Goal: Task Accomplishment & Management: Use online tool/utility

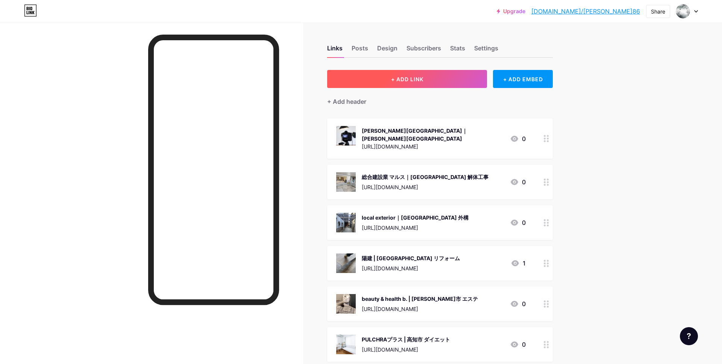
click at [381, 78] on button "+ ADD LINK" at bounding box center [407, 79] width 160 height 18
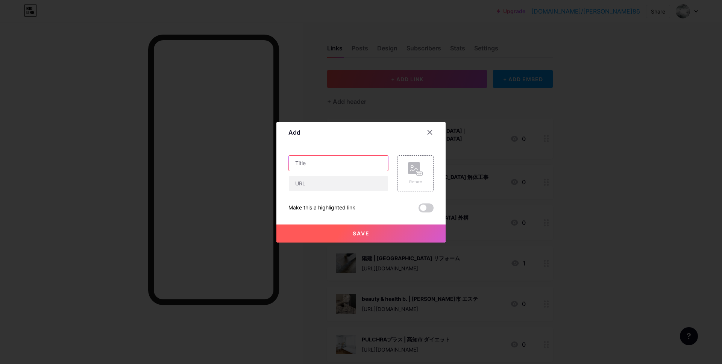
paste input "住宅環境サービス21｜滋賀県 シロアリ"
click at [306, 168] on input "text" at bounding box center [338, 163] width 99 height 15
type input "住宅環境サービス21｜滋賀県 シロアリ"
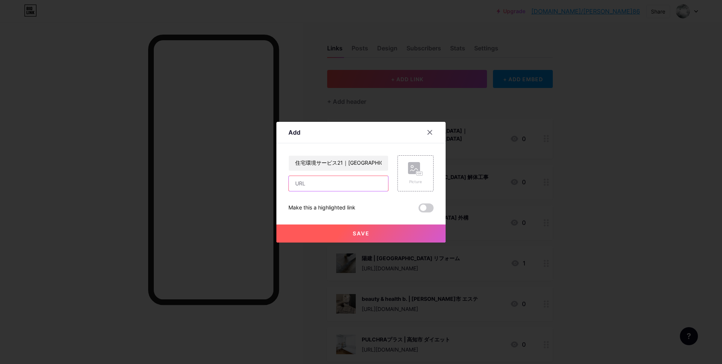
click at [326, 188] on input "text" at bounding box center [338, 183] width 99 height 15
paste input "https://goo.gl/maps/5tp2QQh2M1Kpgf6MA"
type input "https://goo.gl/maps/5tp2QQh2M1Kpgf6MA"
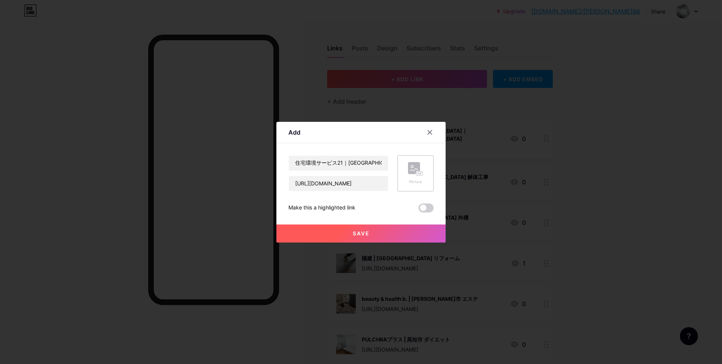
click at [409, 179] on div "Picture" at bounding box center [415, 182] width 15 height 6
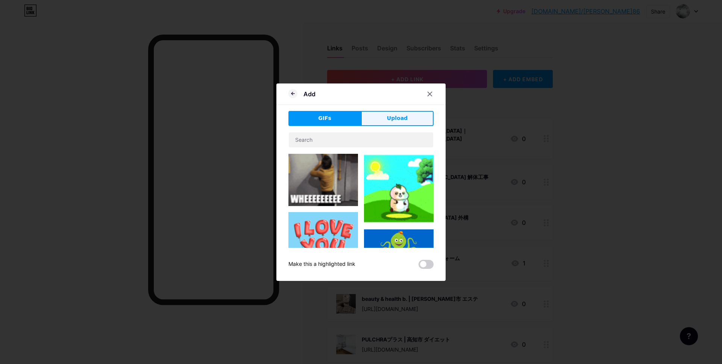
click at [381, 118] on button "Upload" at bounding box center [397, 118] width 73 height 15
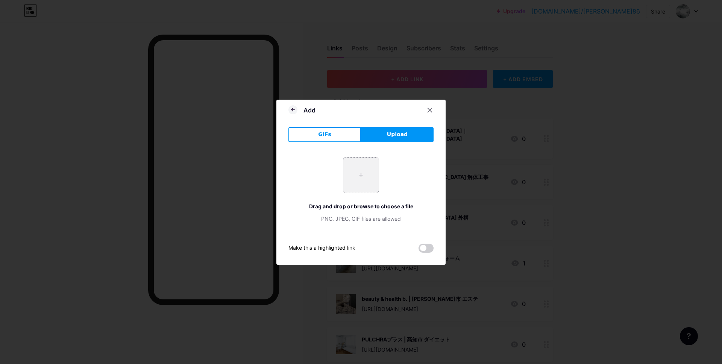
click at [356, 186] on input "file" at bounding box center [360, 175] width 35 height 35
type input "C:\fakepath\スクリーンショット 2025-09-10 9.11.22.jpg"
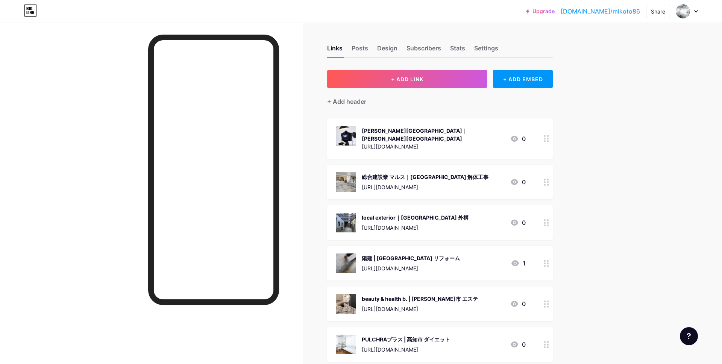
click at [659, 18] on div "Upgrade bio.link/mikoto... bio.link/mikoto86 Share Switch accounts kaerumaimai8…" at bounding box center [361, 11] width 722 height 23
click at [660, 12] on div "Share" at bounding box center [658, 12] width 14 height 8
click at [613, 43] on div "Copy link" at bounding box center [614, 39] width 112 height 18
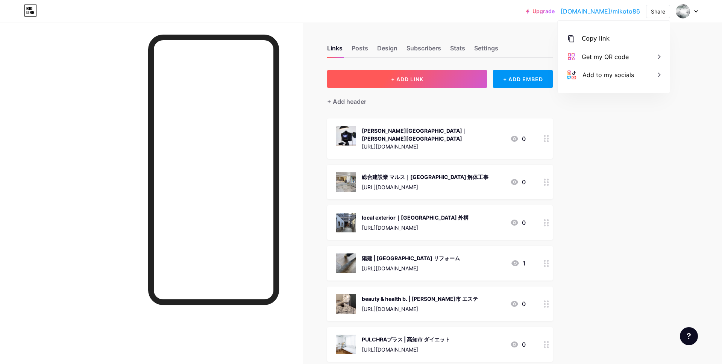
click at [409, 80] on span "+ ADD LINK" at bounding box center [407, 79] width 32 height 6
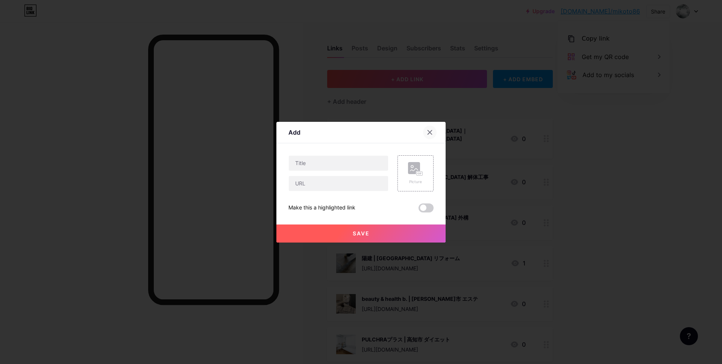
click at [431, 133] on icon at bounding box center [430, 132] width 6 height 6
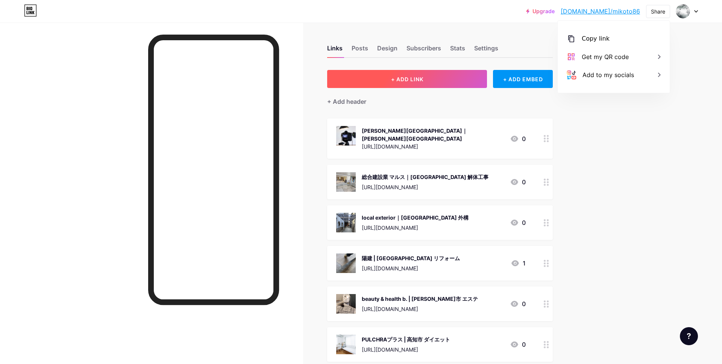
click at [396, 83] on button "+ ADD LINK" at bounding box center [407, 79] width 160 height 18
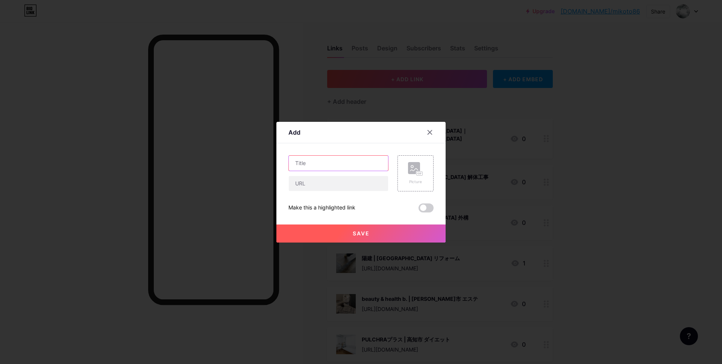
click at [321, 161] on input "text" at bounding box center [338, 163] width 99 height 15
paste input "チキンとチャミスル ニャムニャムチャン｜[PERSON_NAME][GEOGRAPHIC_DATA] 韓国料理店"
type input "チキンとチャミスル ニャムニャムチャン｜[PERSON_NAME][GEOGRAPHIC_DATA] 韓国料理店"
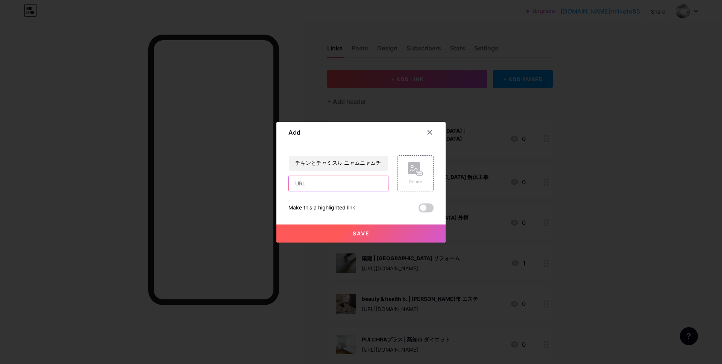
click at [324, 186] on input "text" at bounding box center [338, 183] width 99 height 15
paste input "[URL][DOMAIN_NAME]"
type input "[URL][DOMAIN_NAME]"
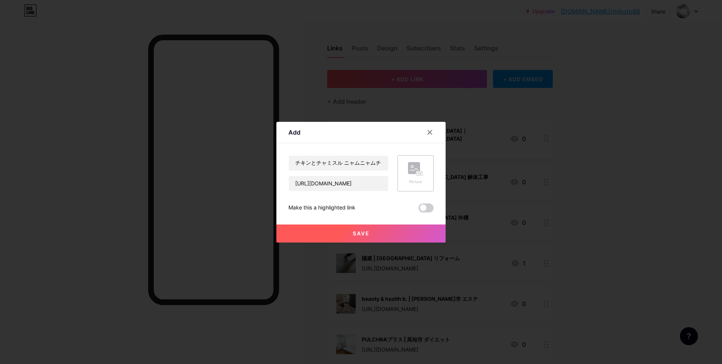
click at [409, 170] on rect at bounding box center [414, 168] width 12 height 12
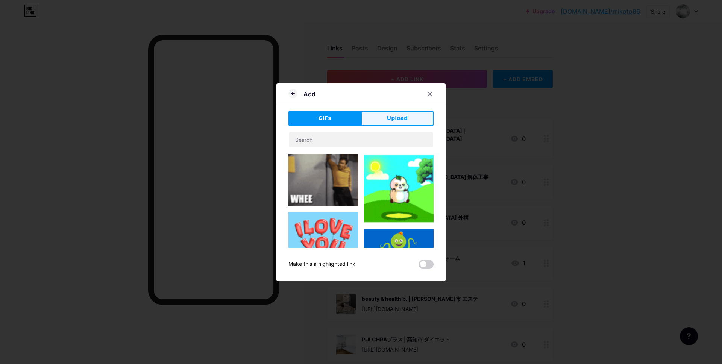
click at [374, 124] on button "Upload" at bounding box center [397, 118] width 73 height 15
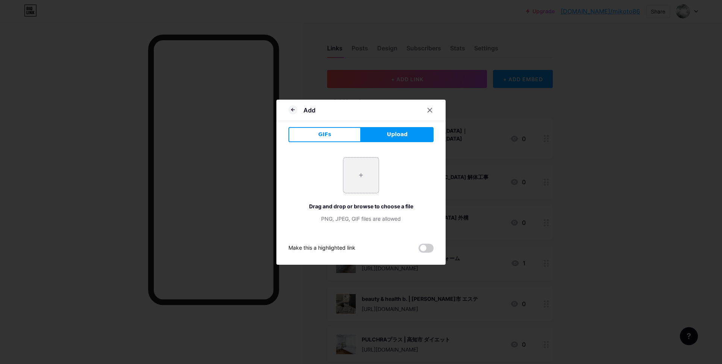
click at [361, 175] on input "file" at bounding box center [360, 175] width 35 height 35
type input "C:\fakepath\スクリーンショット 2025-09-10 9.17.02.jpg"
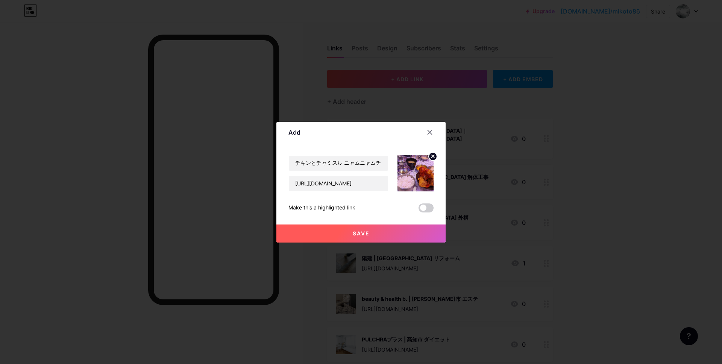
click at [360, 230] on span "Save" at bounding box center [361, 233] width 17 height 6
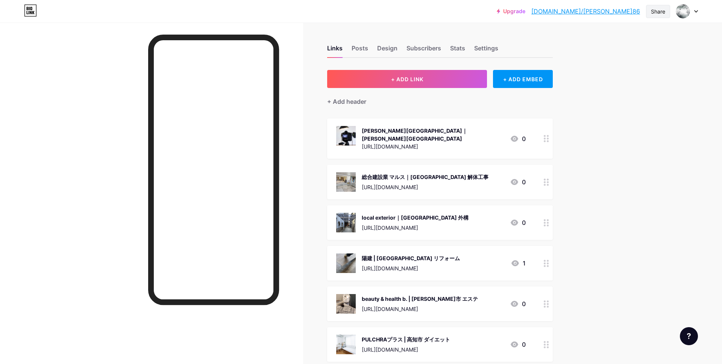
click at [662, 15] on div "Share" at bounding box center [658, 12] width 14 height 8
click at [607, 36] on div "Copy link" at bounding box center [614, 39] width 112 height 18
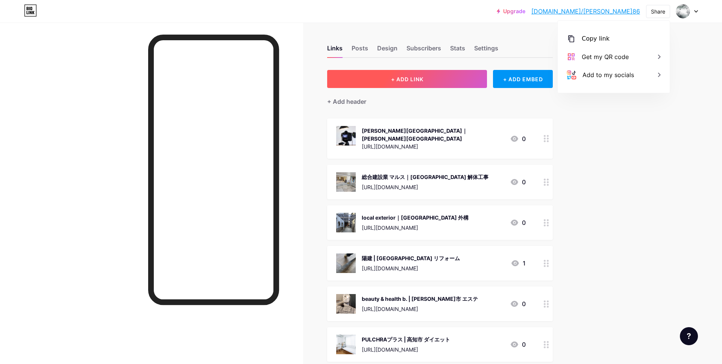
click at [421, 81] on span "+ ADD LINK" at bounding box center [407, 79] width 32 height 6
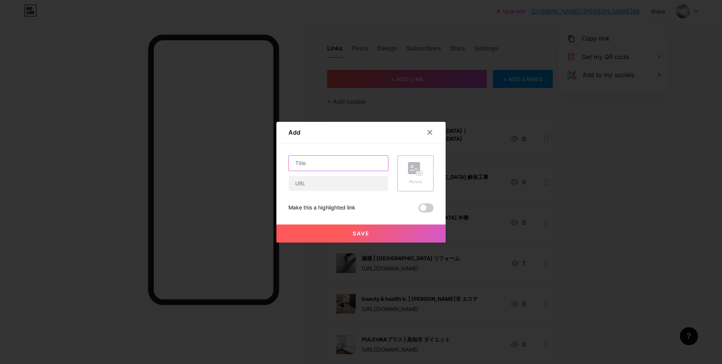
click at [310, 167] on input "text" at bounding box center [338, 163] width 99 height 15
paste input "肉と赤ワイン ガチバル｜[PERSON_NAME][GEOGRAPHIC_DATA] 居酒屋"
type input "肉と赤ワイン ガチバル｜[PERSON_NAME]市 居酒屋"
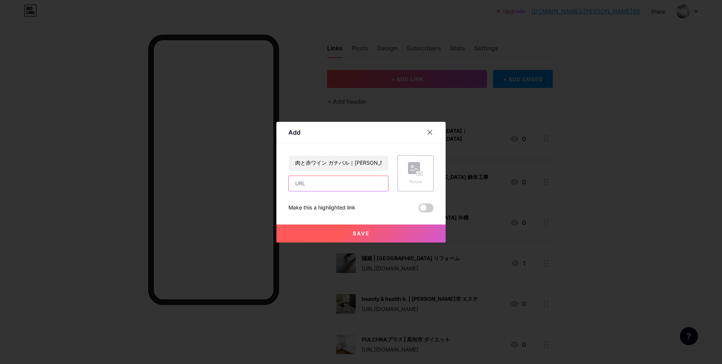
click at [315, 183] on input "text" at bounding box center [338, 183] width 99 height 15
paste input "[URL][DOMAIN_NAME]"
type input "[URL][DOMAIN_NAME]"
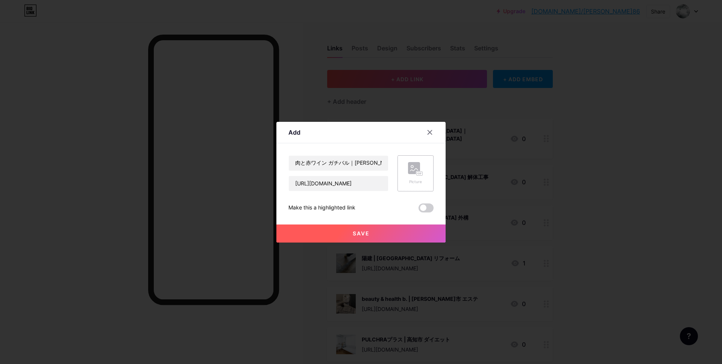
click at [415, 170] on rect at bounding box center [414, 168] width 12 height 12
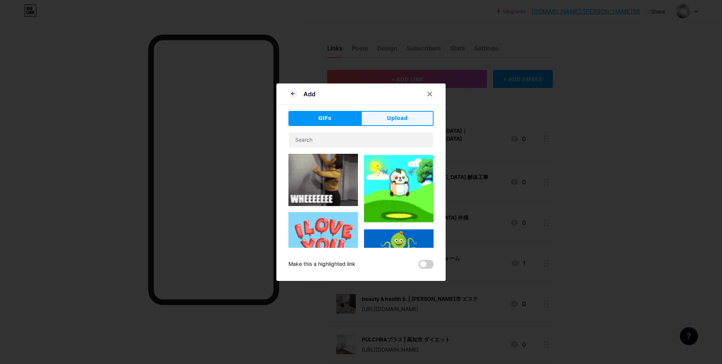
click at [382, 118] on button "Upload" at bounding box center [397, 118] width 73 height 15
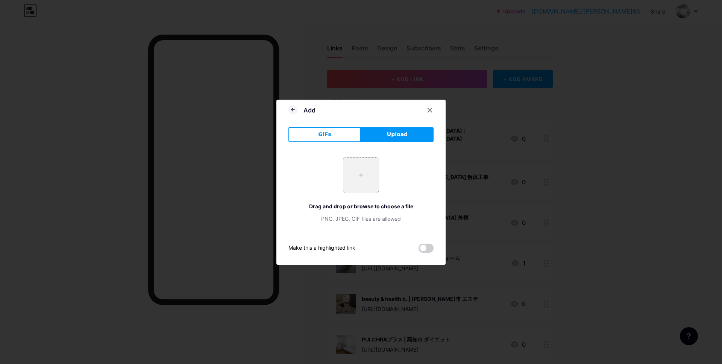
click at [353, 179] on input "file" at bounding box center [360, 175] width 35 height 35
type input "C:\fakepath\スクリーンショット 2025-09-10 9.21.34.jpg"
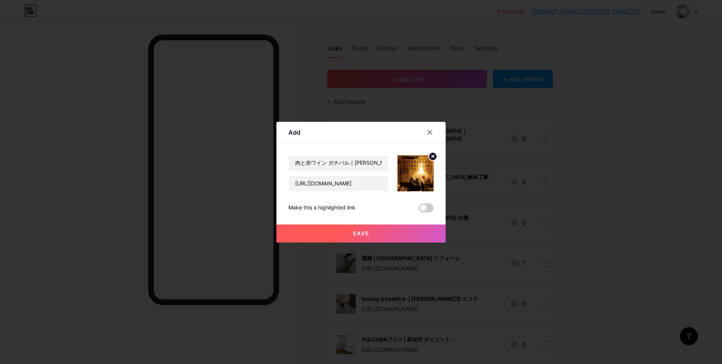
click at [365, 235] on span "Save" at bounding box center [361, 233] width 17 height 6
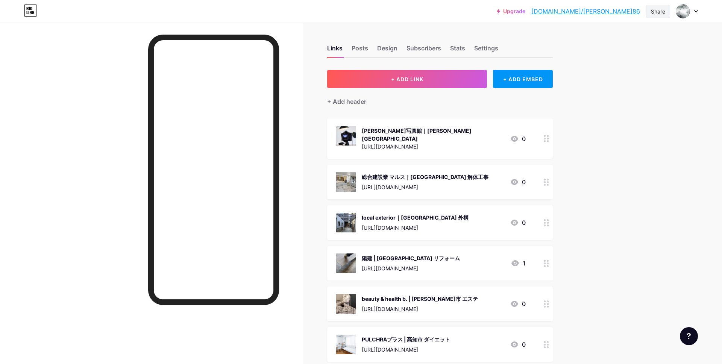
click at [654, 10] on div "Share" at bounding box center [658, 12] width 14 height 8
click at [605, 40] on div "Copy link" at bounding box center [596, 38] width 28 height 9
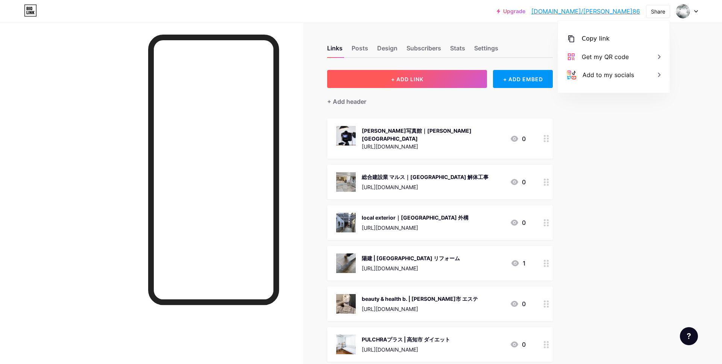
click at [409, 79] on span "+ ADD LINK" at bounding box center [407, 79] width 32 height 6
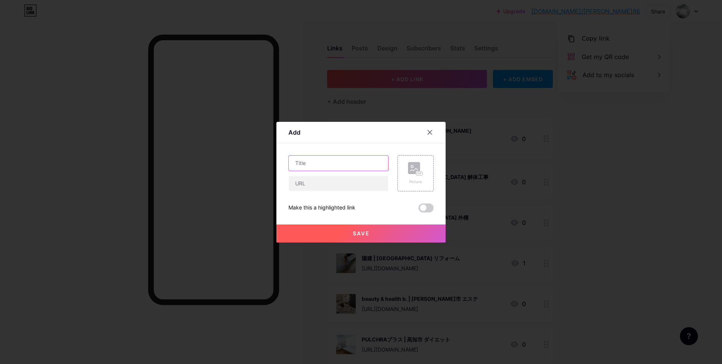
click at [340, 165] on input "text" at bounding box center [338, 163] width 99 height 15
paste input "脱毛革命CRR 一宮店｜一宮市 脱毛サービス"
type input "脱毛革命CRR 一宮店｜一宮市 脱毛サービス"
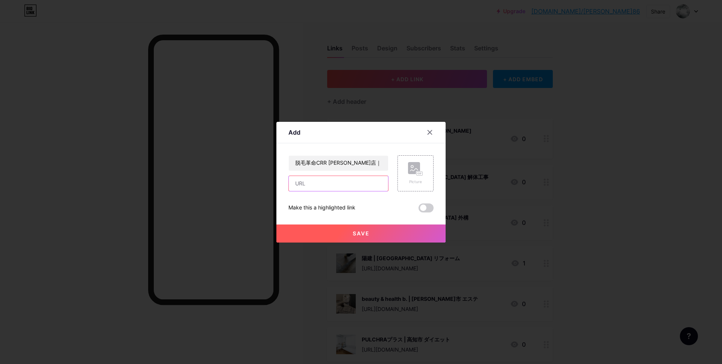
drag, startPoint x: 335, startPoint y: 186, endPoint x: 355, endPoint y: 177, distance: 21.4
click at [336, 186] on input "text" at bounding box center [338, 183] width 99 height 15
paste input "https://goo.gl/maps/BLxPWpAPw1JS3Es46"
type input "https://goo.gl/maps/BLxPWpAPw1JS3Es46"
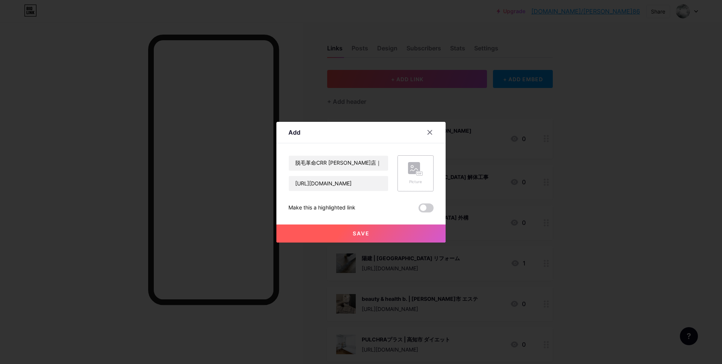
scroll to position [0, 0]
click at [414, 177] on div "Picture" at bounding box center [415, 173] width 15 height 23
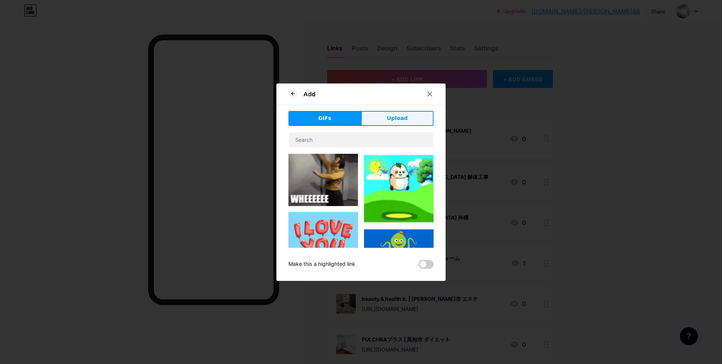
click at [402, 118] on span "Upload" at bounding box center [397, 118] width 21 height 8
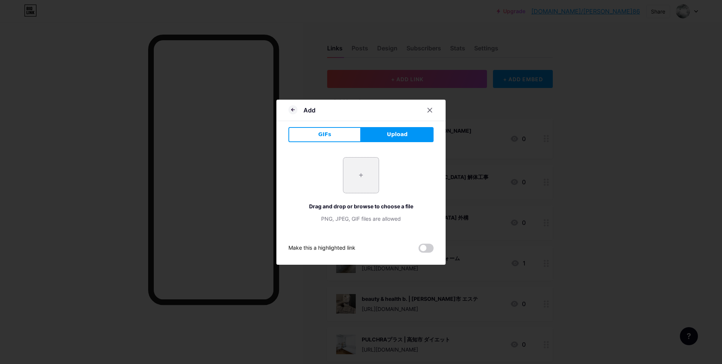
click at [366, 175] on input "file" at bounding box center [360, 175] width 35 height 35
type input "C:\fakepath\スクリーンショット 2025-09-10 9.24.41.jpg"
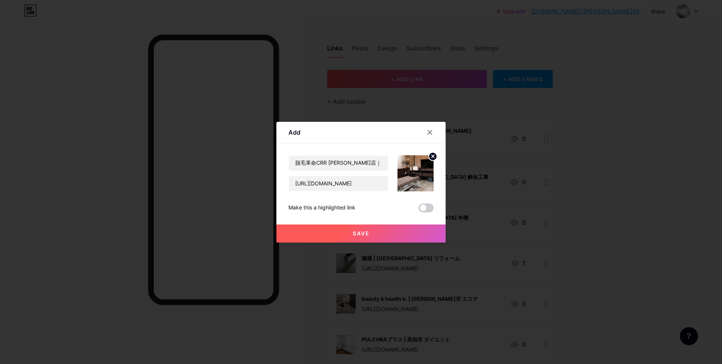
click at [346, 232] on button "Save" at bounding box center [360, 233] width 169 height 18
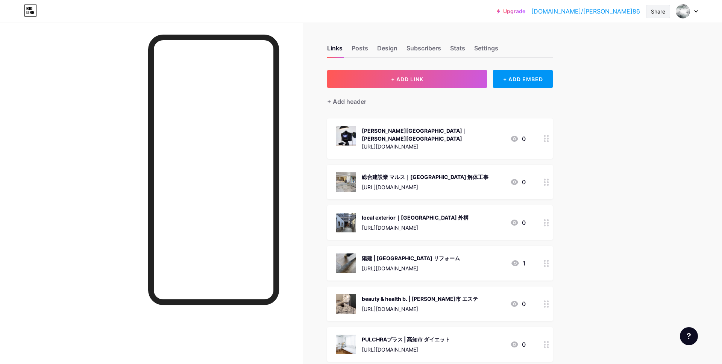
click at [658, 11] on div "Share" at bounding box center [658, 12] width 14 height 8
click at [617, 42] on div "Copy link" at bounding box center [614, 39] width 112 height 18
click at [80, 80] on div at bounding box center [151, 205] width 303 height 364
click at [399, 82] on button "+ ADD LINK" at bounding box center [407, 79] width 160 height 18
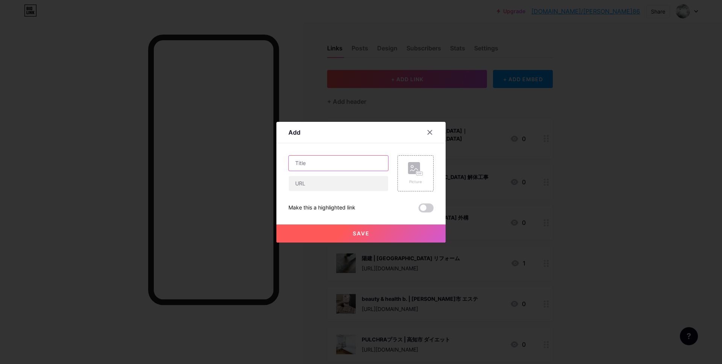
click at [334, 165] on input "text" at bounding box center [338, 163] width 99 height 15
paste input "CAFE banyantree｜一宮市 カフェ"
type input "CAFE banyantree｜一宮市 カフェ"
drag, startPoint x: 303, startPoint y: 182, endPoint x: 361, endPoint y: 186, distance: 57.3
click at [305, 182] on input "text" at bounding box center [338, 183] width 99 height 15
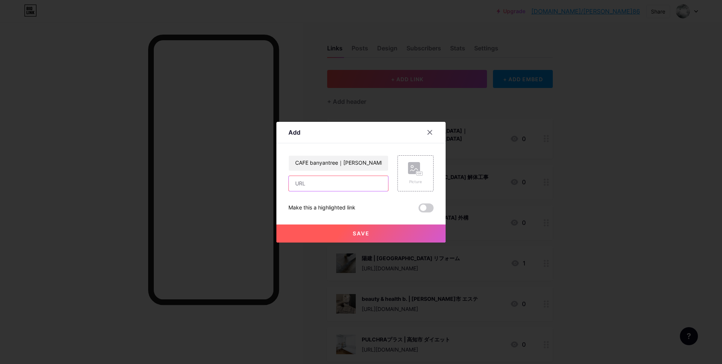
paste input "https://goo.gl/maps/MQmxMW8BAKsy2feaA"
type input "https://goo.gl/maps/MQmxMW8BAKsy2feaA"
click at [419, 175] on rect at bounding box center [419, 173] width 7 height 5
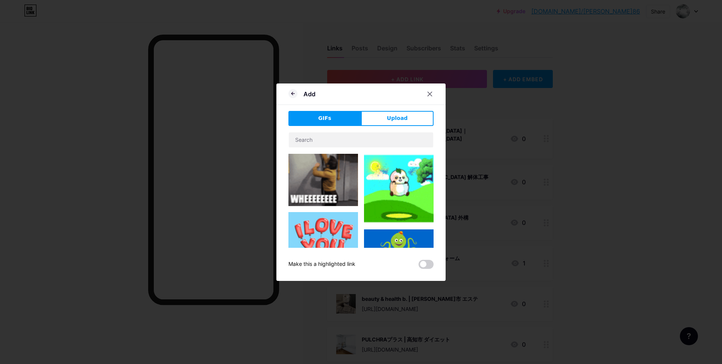
click at [394, 120] on span "Upload" at bounding box center [397, 118] width 21 height 8
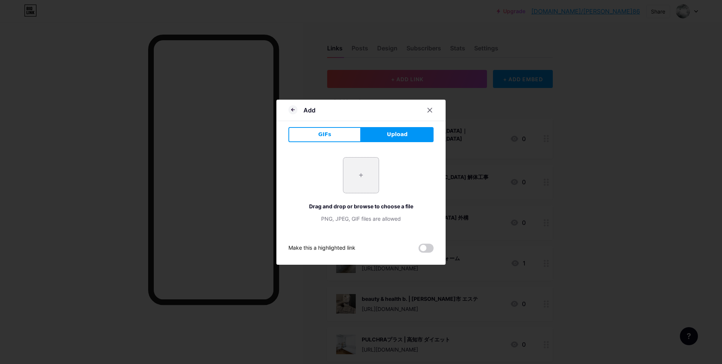
click at [363, 176] on input "file" at bounding box center [360, 175] width 35 height 35
type input "C:\fakepath\スクリーンショット 2025-09-10 9.26.55.jpg"
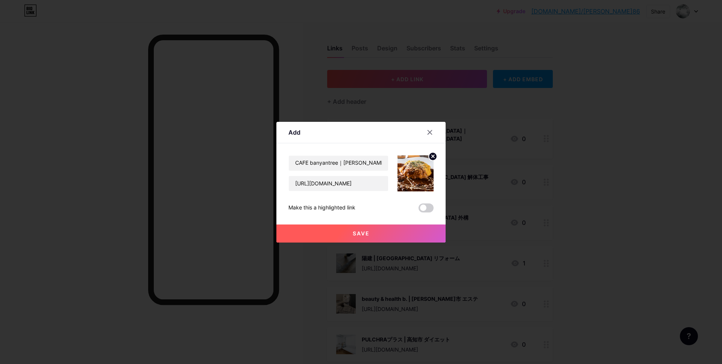
click at [362, 235] on span "Save" at bounding box center [361, 233] width 17 height 6
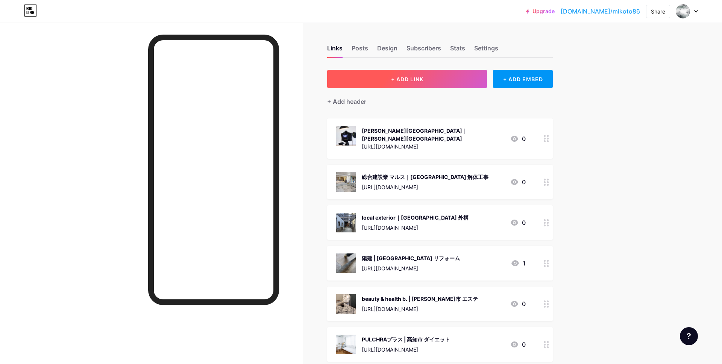
click at [399, 77] on span "+ ADD LINK" at bounding box center [407, 79] width 32 height 6
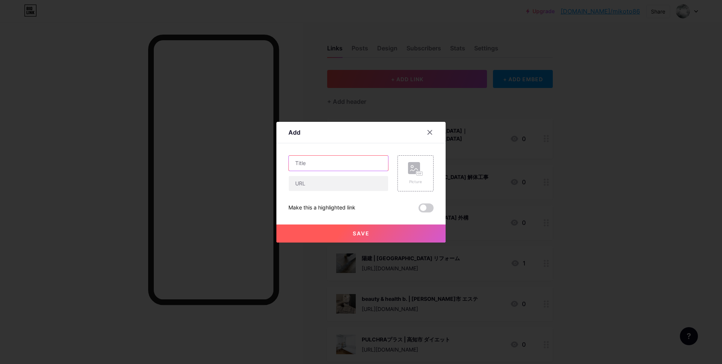
click at [321, 164] on input "text" at bounding box center [338, 163] width 99 height 15
paste input "[PERSON_NAME]接骨院｜[GEOGRAPHIC_DATA] 接骨院"
type input "[PERSON_NAME]接骨院｜[GEOGRAPHIC_DATA] 接骨院"
click at [325, 187] on input "text" at bounding box center [338, 183] width 99 height 15
paste input "[URL][DOMAIN_NAME]"
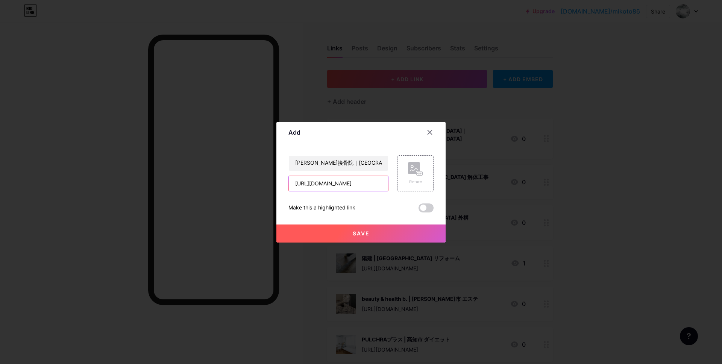
scroll to position [0, 21]
type input "[URL][DOMAIN_NAME]"
click at [419, 173] on rect at bounding box center [420, 173] width 6 height 4
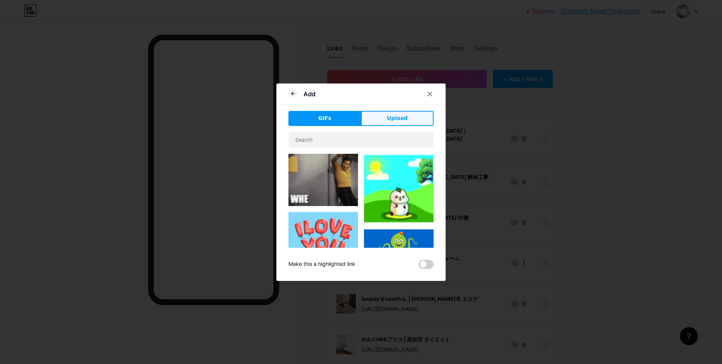
click at [388, 124] on button "Upload" at bounding box center [397, 118] width 73 height 15
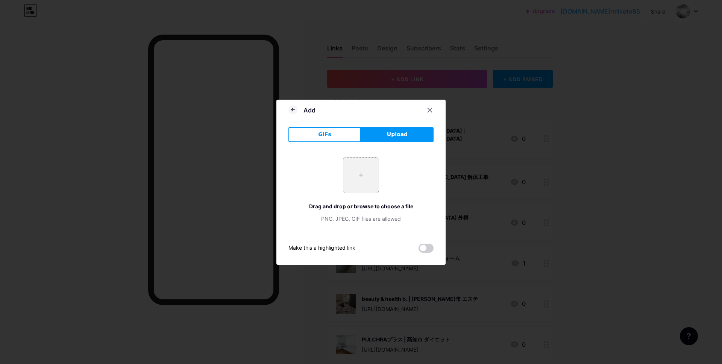
click at [358, 170] on input "file" at bounding box center [360, 175] width 35 height 35
type input "C:\fakepath\スクリーンショット [DATE] 9.30.35.jpg"
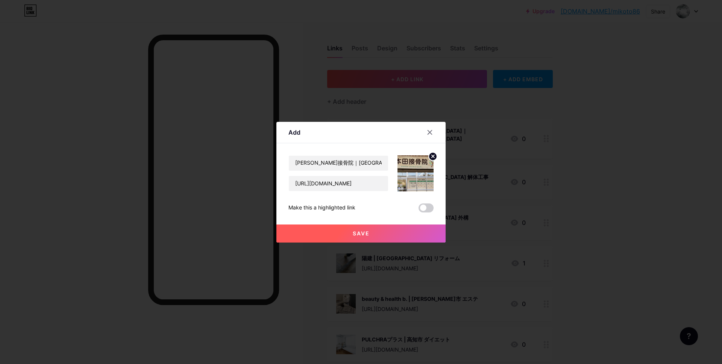
click at [340, 234] on button "Save" at bounding box center [360, 233] width 169 height 18
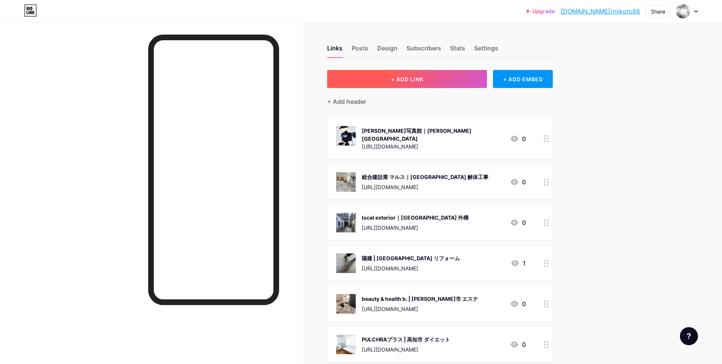
click at [394, 80] on span "+ ADD LINK" at bounding box center [407, 79] width 32 height 6
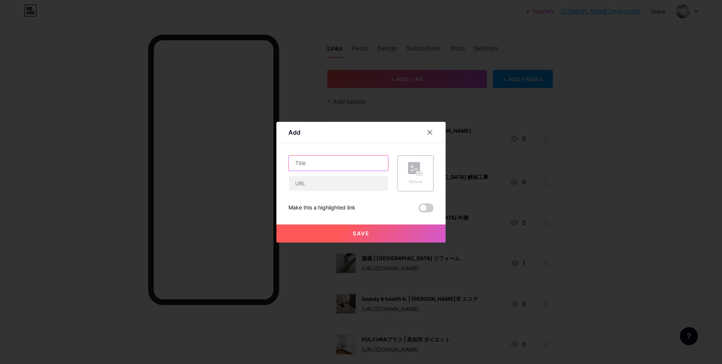
click at [320, 163] on input "text" at bounding box center [338, 163] width 99 height 15
paste input "隠蔵 あんここ｜[GEOGRAPHIC_DATA][GEOGRAPHIC_DATA] 居酒屋"
type input "隠蔵 あんここ｜[GEOGRAPHIC_DATA][GEOGRAPHIC_DATA] 居酒屋"
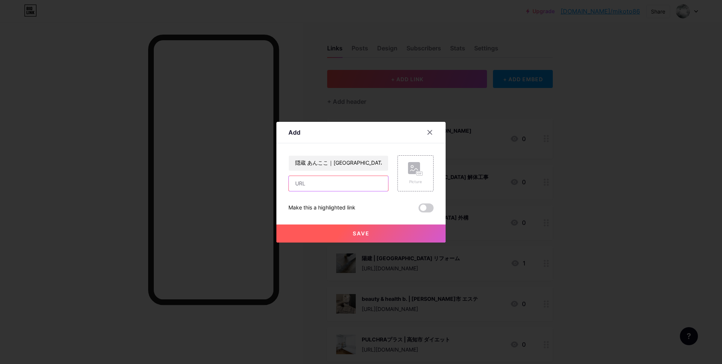
click at [326, 186] on input "text" at bounding box center [338, 183] width 99 height 15
paste input "[URL][DOMAIN_NAME]"
type input "[URL][DOMAIN_NAME]"
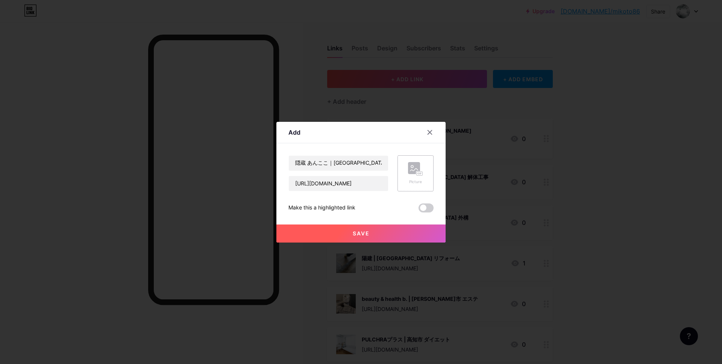
click at [422, 174] on rect at bounding box center [420, 173] width 6 height 4
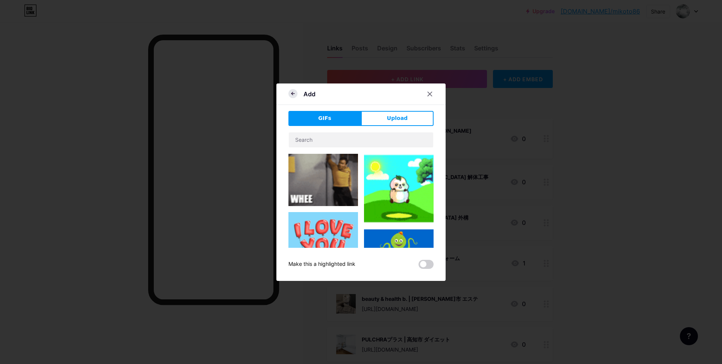
click at [296, 94] on icon at bounding box center [292, 93] width 9 height 9
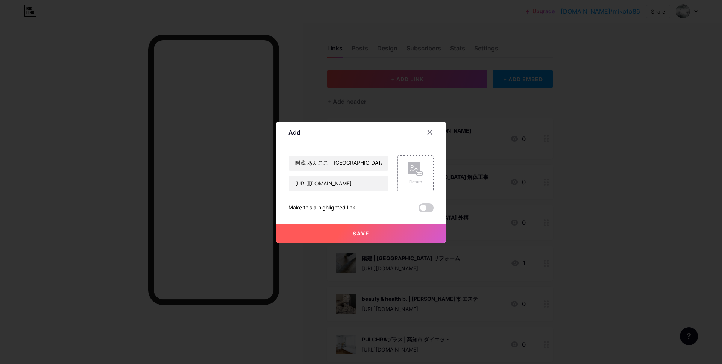
click at [425, 173] on div "Picture" at bounding box center [415, 173] width 36 height 36
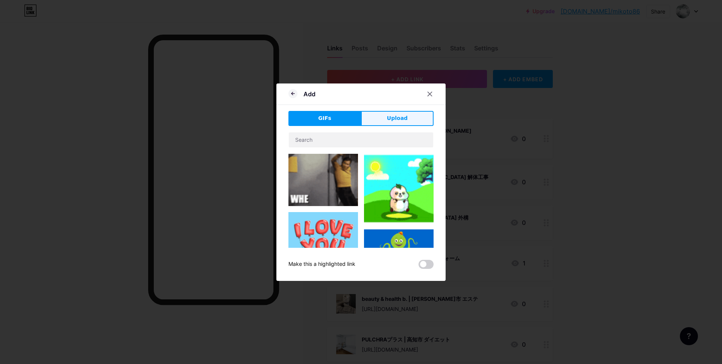
drag, startPoint x: 423, startPoint y: 120, endPoint x: 411, endPoint y: 129, distance: 15.1
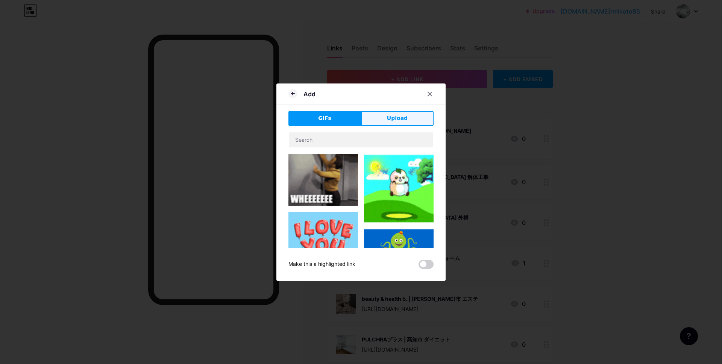
click at [423, 120] on button "Upload" at bounding box center [397, 118] width 73 height 15
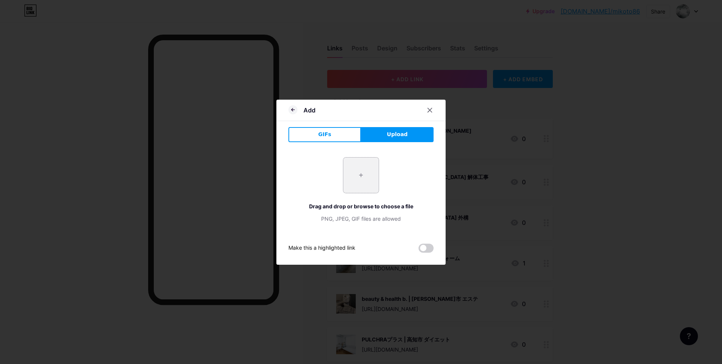
click at [367, 179] on input "file" at bounding box center [360, 175] width 35 height 35
type input "C:\fakepath\スクリーンショット 2025-09-10 9.33.52.jpg"
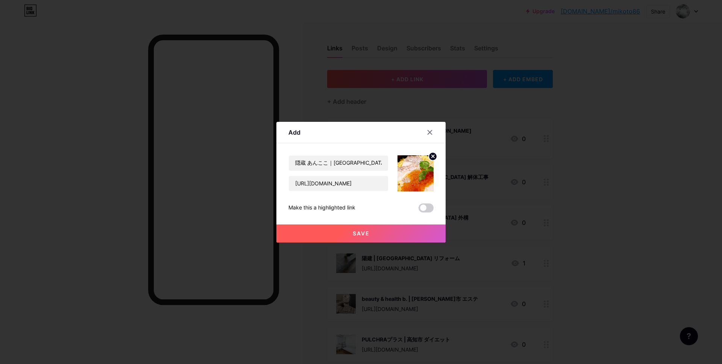
click at [373, 229] on button "Save" at bounding box center [360, 233] width 169 height 18
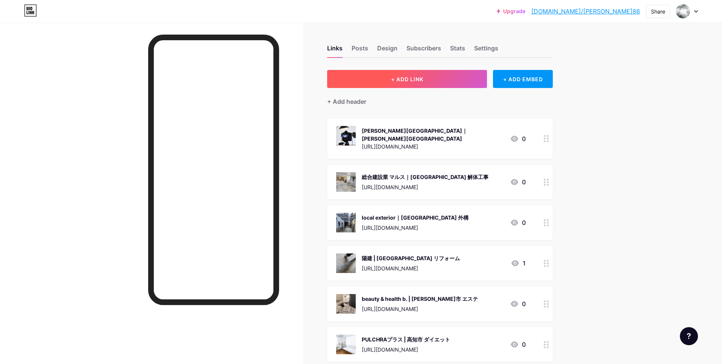
click at [420, 70] on button "+ ADD LINK" at bounding box center [407, 79] width 160 height 18
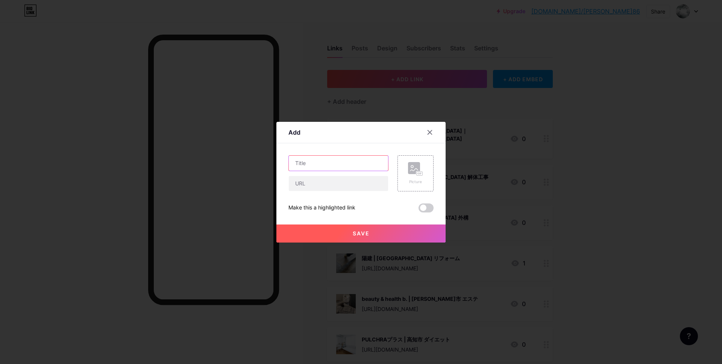
click at [318, 165] on input "text" at bounding box center [338, 163] width 99 height 15
paste input "エステBIZIN｜[GEOGRAPHIC_DATA]駅　エステ"
type input "エステBIZIN｜[GEOGRAPHIC_DATA]駅　エステ"
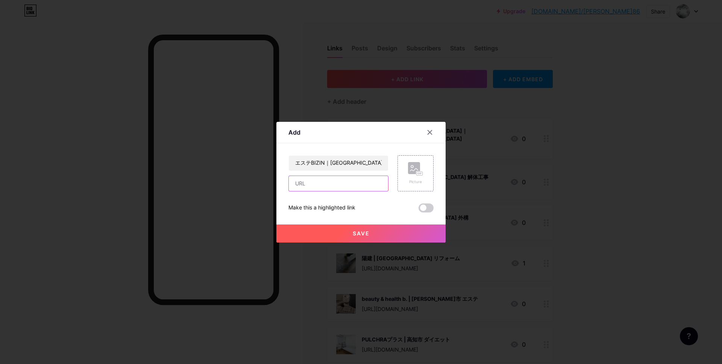
click at [318, 184] on input "text" at bounding box center [338, 183] width 99 height 15
paste input "[URL][DOMAIN_NAME]"
type input "[URL][DOMAIN_NAME]"
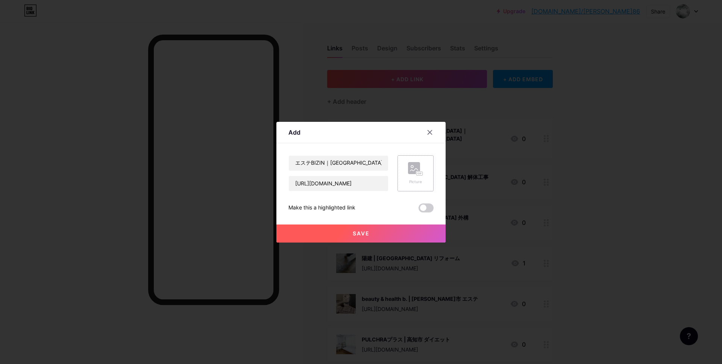
click at [412, 174] on icon at bounding box center [415, 169] width 15 height 14
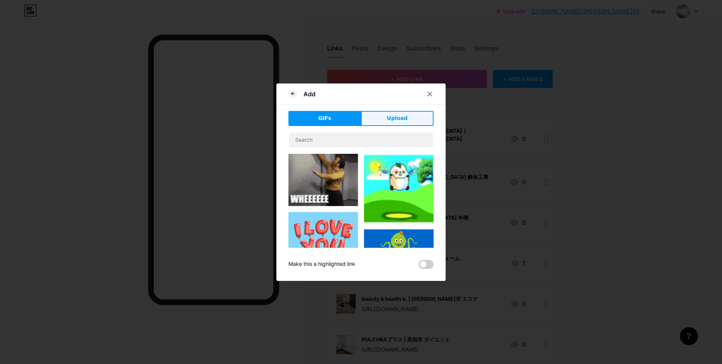
click at [402, 121] on span "Upload" at bounding box center [397, 118] width 21 height 8
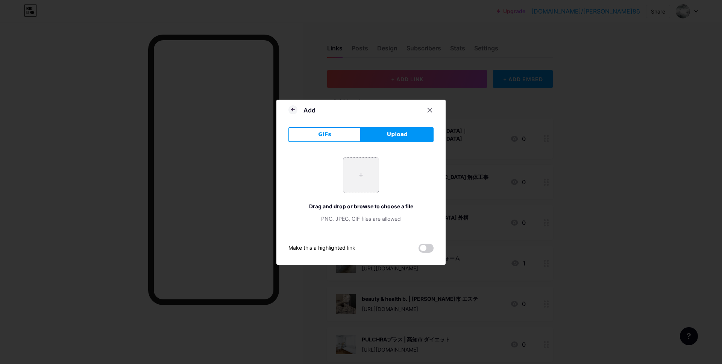
click at [346, 174] on input "file" at bounding box center [360, 175] width 35 height 35
type input "C:\fakepath\スクリーンショット [DATE] 9.38.13.jpg"
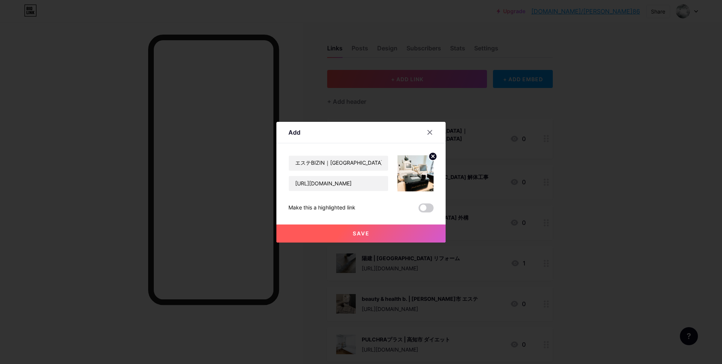
click at [361, 234] on span "Save" at bounding box center [361, 233] width 17 height 6
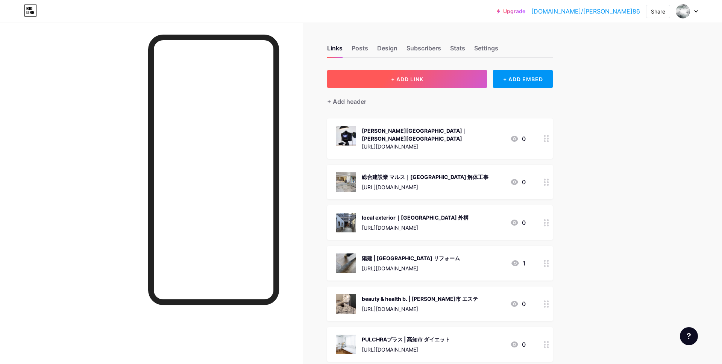
click at [407, 83] on button "+ ADD LINK" at bounding box center [407, 79] width 160 height 18
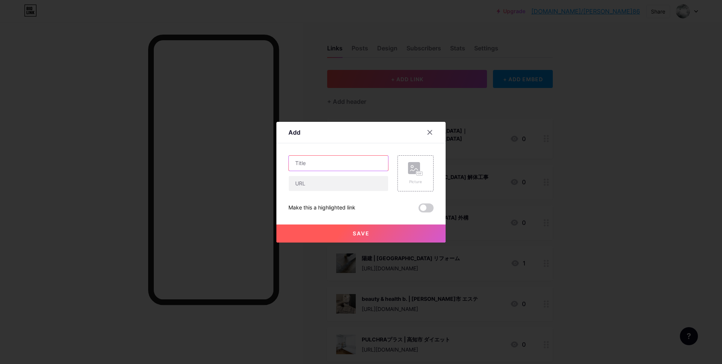
click at [362, 167] on input "text" at bounding box center [338, 163] width 99 height 15
paste input "[GEOGRAPHIC_DATA][PERSON_NAME][GEOGRAPHIC_DATA]｜[GEOGRAPHIC_DATA][GEOGRAPHIC_DA…"
type input "[GEOGRAPHIC_DATA][PERSON_NAME][GEOGRAPHIC_DATA]｜[GEOGRAPHIC_DATA][GEOGRAPHIC_DA…"
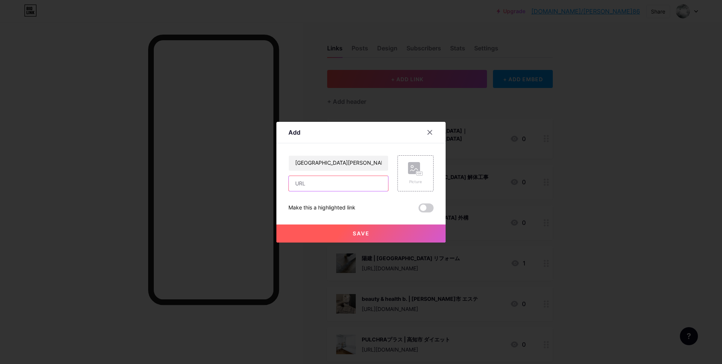
click at [344, 187] on input "text" at bounding box center [338, 183] width 99 height 15
paste input "[URL][DOMAIN_NAME]"
type input "[URL][DOMAIN_NAME]"
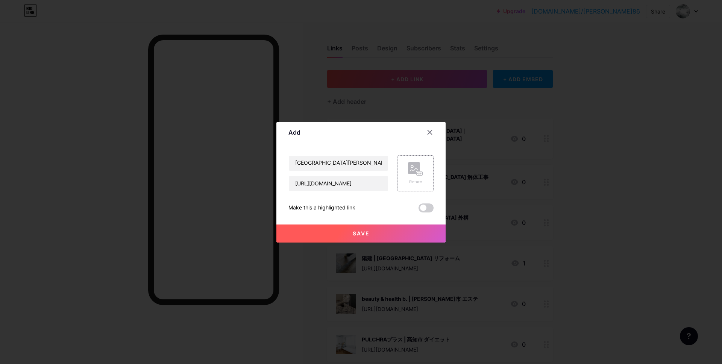
click at [416, 170] on rect at bounding box center [414, 168] width 12 height 12
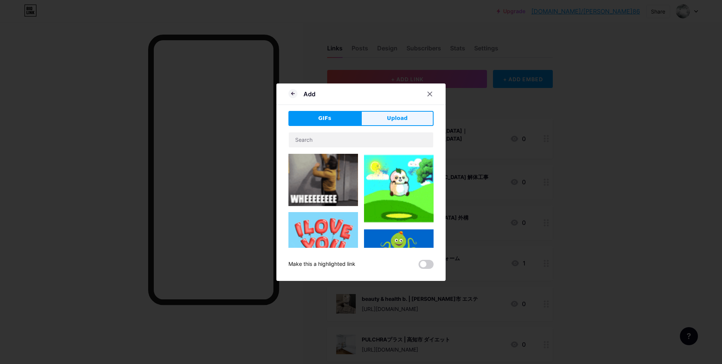
click at [399, 121] on span "Upload" at bounding box center [397, 118] width 21 height 8
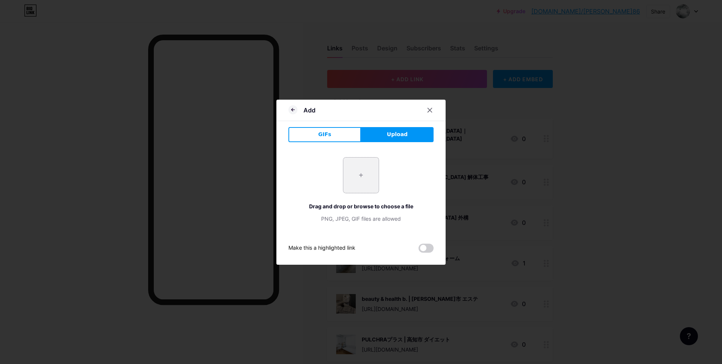
click at [369, 171] on input "file" at bounding box center [360, 175] width 35 height 35
type input "C:\fakepath\スクリーンショット 2025-09-10 9.40.58.jpg"
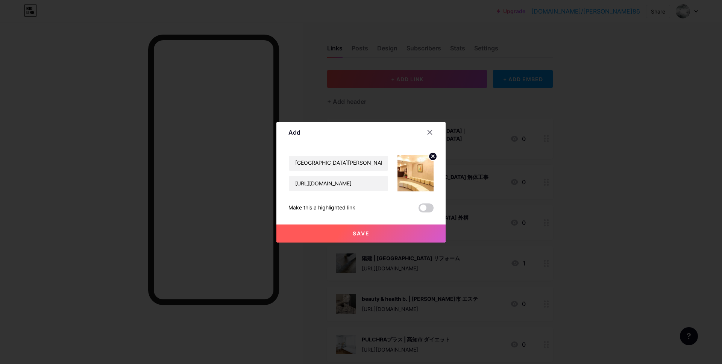
click at [360, 233] on span "Save" at bounding box center [361, 233] width 17 height 6
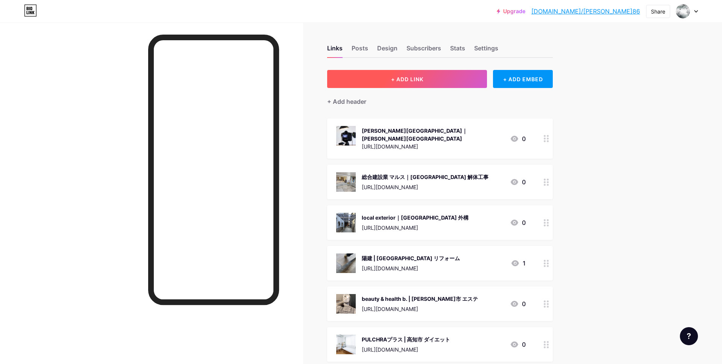
click at [379, 81] on button "+ ADD LINK" at bounding box center [407, 79] width 160 height 18
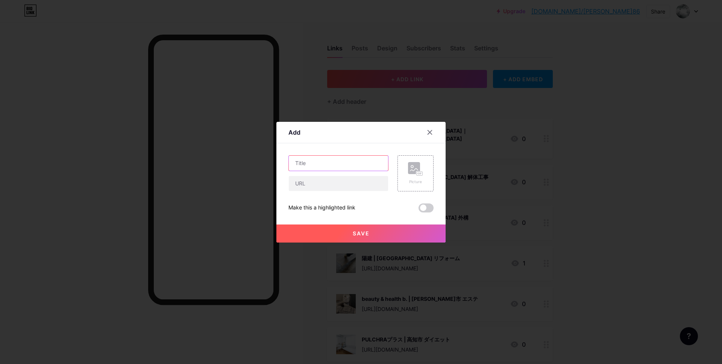
click at [339, 161] on input "text" at bounding box center [338, 163] width 99 height 15
paste input "サロンドディーバ｜豊中市 エステ"
type input "サロンドディーバ｜豊中市 エステ"
click at [338, 187] on input "text" at bounding box center [338, 183] width 99 height 15
paste input "[URL][DOMAIN_NAME]"
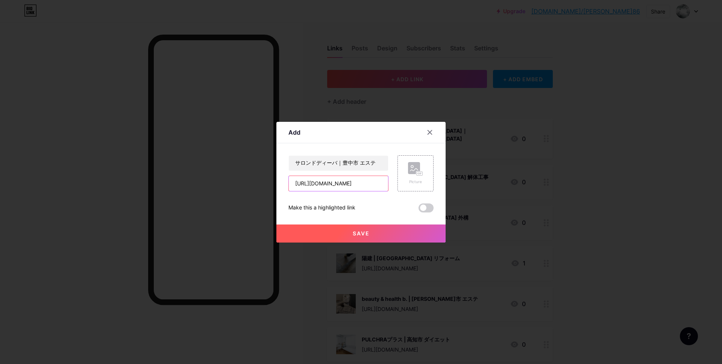
scroll to position [0, 29]
type input "[URL][DOMAIN_NAME]"
click at [423, 171] on div "Picture" at bounding box center [415, 173] width 36 height 36
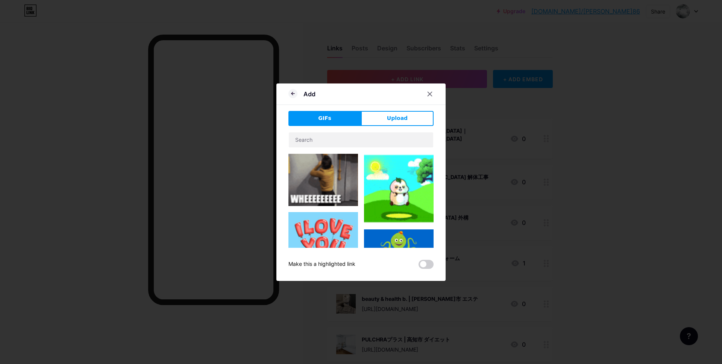
click at [402, 119] on span "Upload" at bounding box center [397, 118] width 21 height 8
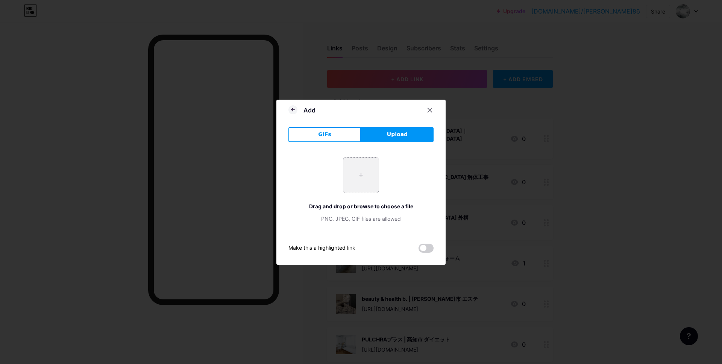
click at [366, 172] on input "file" at bounding box center [360, 175] width 35 height 35
type input "C:\fakepath\スクリーンショット [DATE] 9.43.32.jpg"
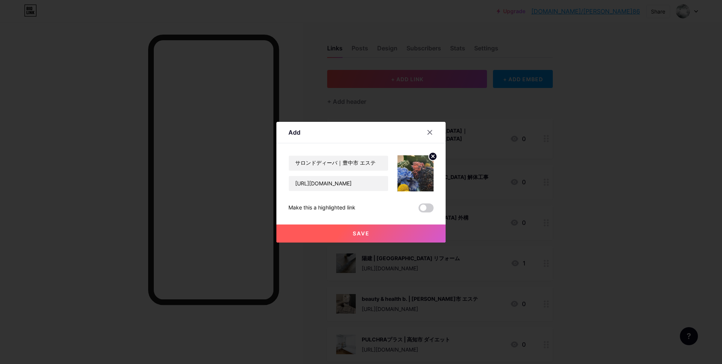
click at [355, 235] on span "Save" at bounding box center [361, 233] width 17 height 6
